Goal: Task Accomplishment & Management: Manage account settings

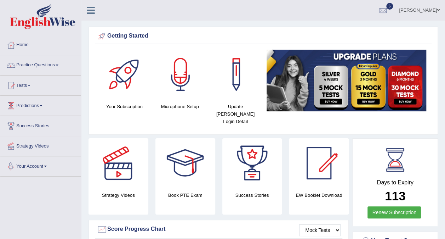
click at [41, 168] on link "Your Account" at bounding box center [40, 165] width 81 height 18
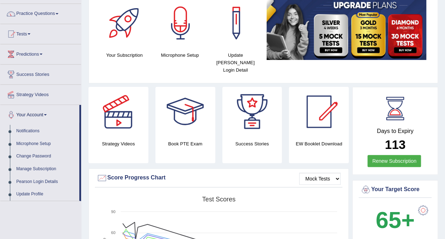
scroll to position [106, 0]
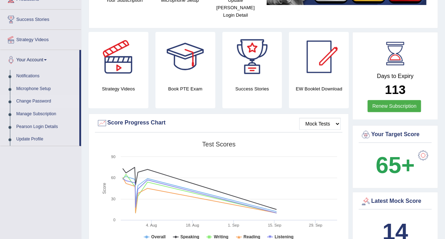
click at [39, 101] on link "Change Password" at bounding box center [46, 101] width 66 height 13
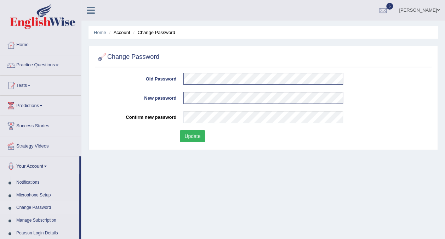
click at [188, 139] on button "Update" at bounding box center [192, 136] width 25 height 12
